Goal: Obtain resource: Download file/media

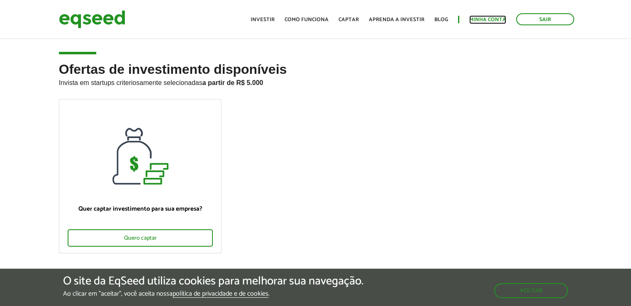
click at [502, 19] on link "Minha conta" at bounding box center [487, 19] width 37 height 5
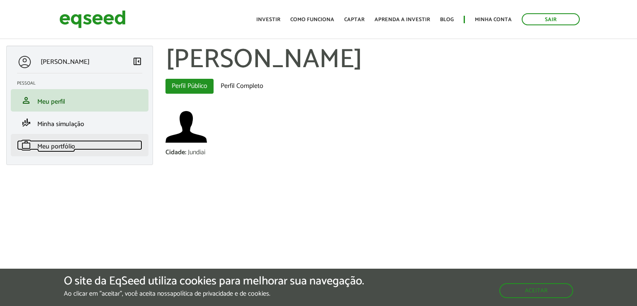
click at [61, 150] on span "Meu portfólio" at bounding box center [56, 146] width 38 height 11
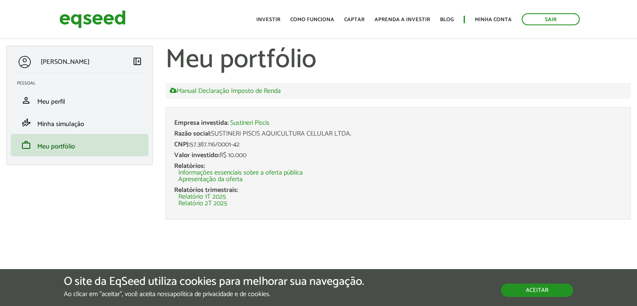
click at [560, 292] on button "Aceitar" at bounding box center [537, 290] width 72 height 13
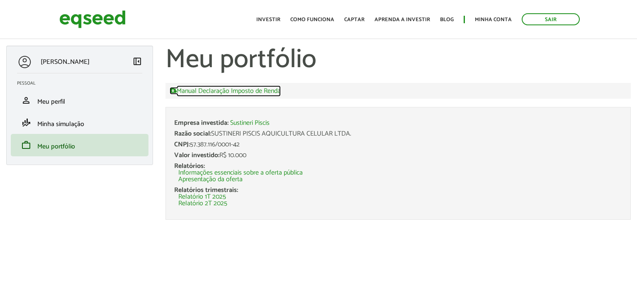
click at [233, 95] on link "Manual Declaração Imposto de Renda" at bounding box center [225, 90] width 111 height 7
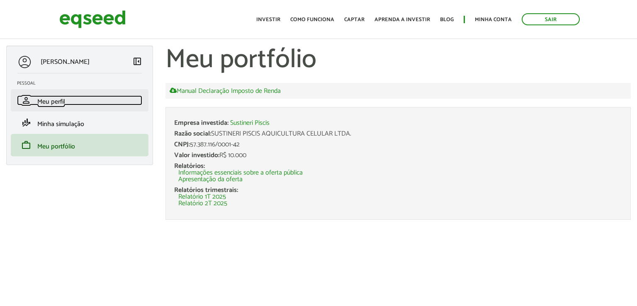
click at [100, 99] on link "person Meu perfil" at bounding box center [79, 100] width 125 height 10
